Goal: Task Accomplishment & Management: Manage account settings

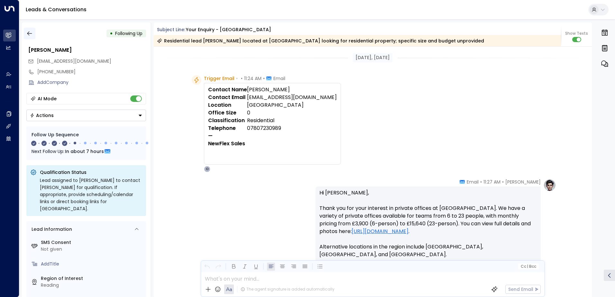
click at [32, 34] on icon "button" at bounding box center [29, 33] width 6 height 6
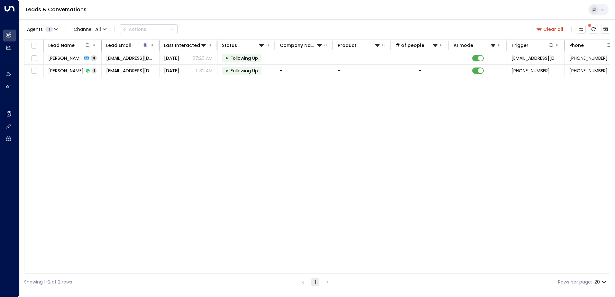
click at [553, 24] on div "Clear all" at bounding box center [572, 29] width 76 height 13
click at [551, 29] on button "Clear all" at bounding box center [550, 29] width 32 height 9
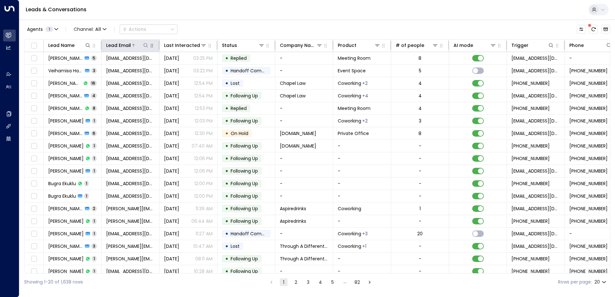
click at [143, 43] on icon at bounding box center [145, 45] width 5 height 5
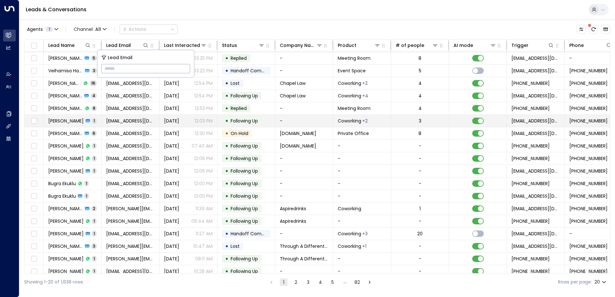
type input "**********"
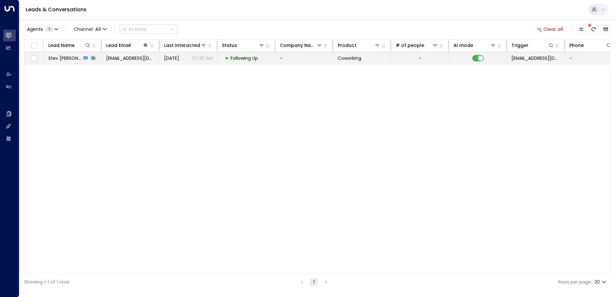
click at [238, 60] on span "Following Up" at bounding box center [244, 58] width 27 height 6
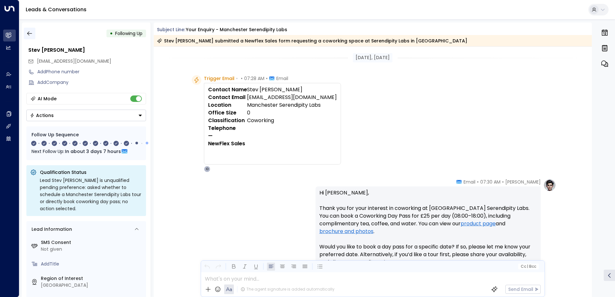
click at [31, 35] on icon "button" at bounding box center [29, 33] width 6 height 6
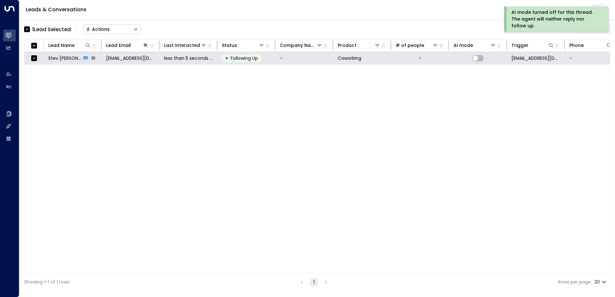
click at [108, 29] on div "Actions" at bounding box center [98, 29] width 24 height 6
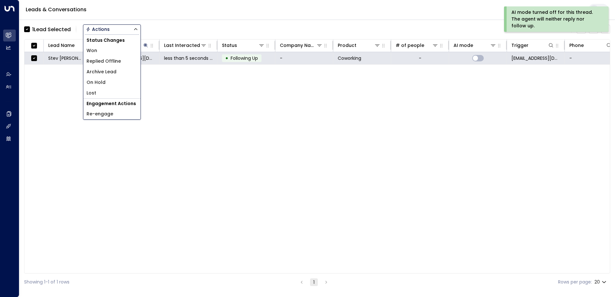
click at [103, 71] on span "Archive Lead" at bounding box center [102, 72] width 30 height 7
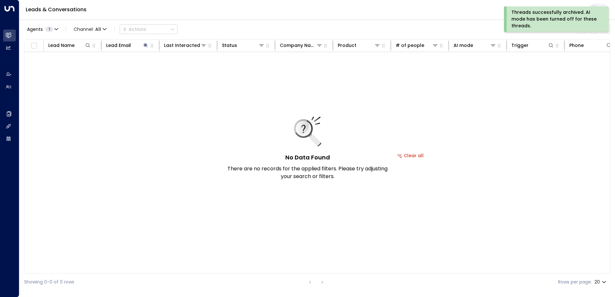
click at [537, 17] on div "Threads successfully archived. AI mode has been turned off for these threads." at bounding box center [556, 19] width 89 height 20
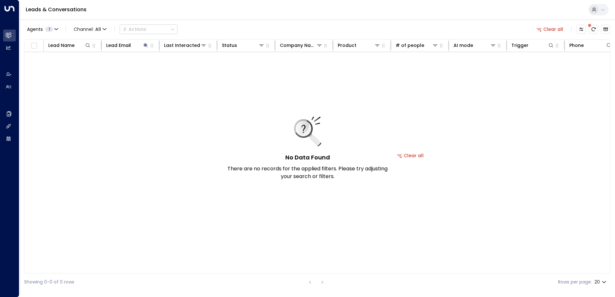
click at [554, 27] on button "Clear all" at bounding box center [550, 29] width 32 height 9
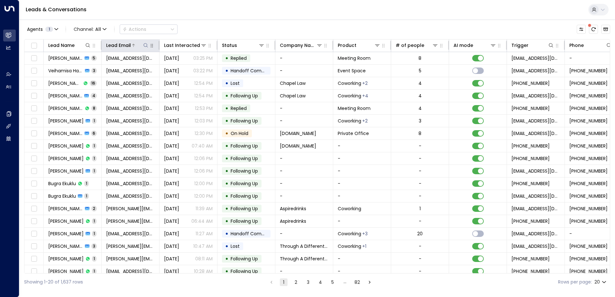
click at [144, 45] on icon at bounding box center [146, 45] width 4 height 4
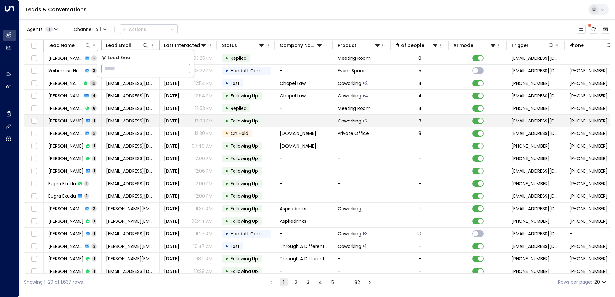
type input "**********"
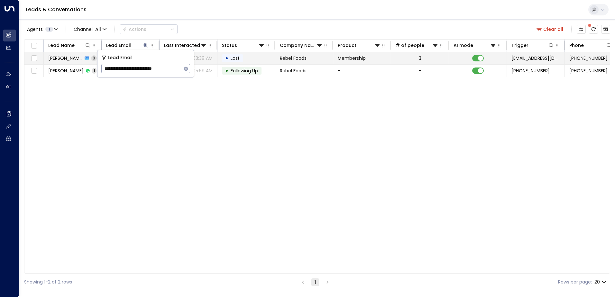
click at [255, 57] on td "• Lost" at bounding box center [247, 58] width 58 height 12
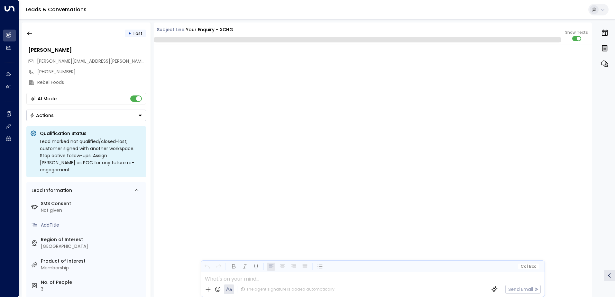
scroll to position [2352, 0]
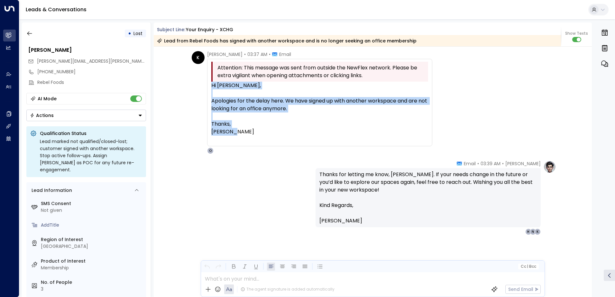
drag, startPoint x: 210, startPoint y: 85, endPoint x: 266, endPoint y: 133, distance: 73.5
click at [266, 133] on div "Attention: This message was sent from outside the NewFlex network. Please be ex…" at bounding box center [319, 103] width 225 height 88
drag, startPoint x: 266, startPoint y: 133, endPoint x: 250, endPoint y: 108, distance: 29.1
copy div "Hi [PERSON_NAME], Apologies for the delay here. We have signed up with another …"
click at [29, 33] on icon "button" at bounding box center [29, 33] width 6 height 6
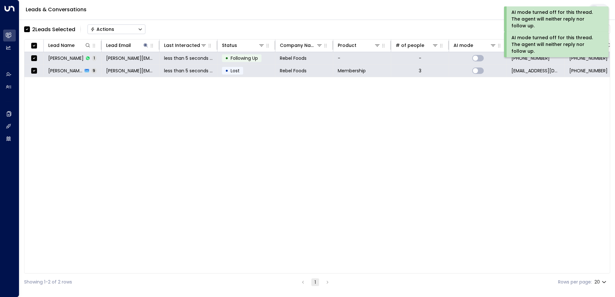
click at [105, 28] on div "Actions" at bounding box center [102, 29] width 24 height 6
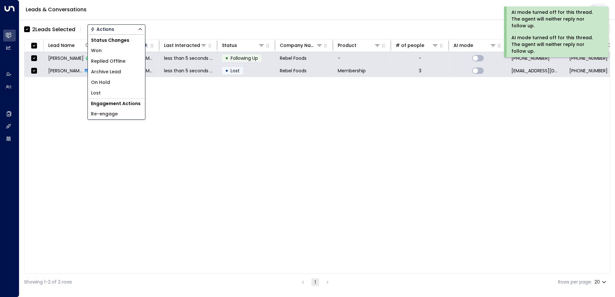
click at [112, 72] on span "Archive Lead" at bounding box center [106, 72] width 30 height 7
